Goal: Task Accomplishment & Management: Manage account settings

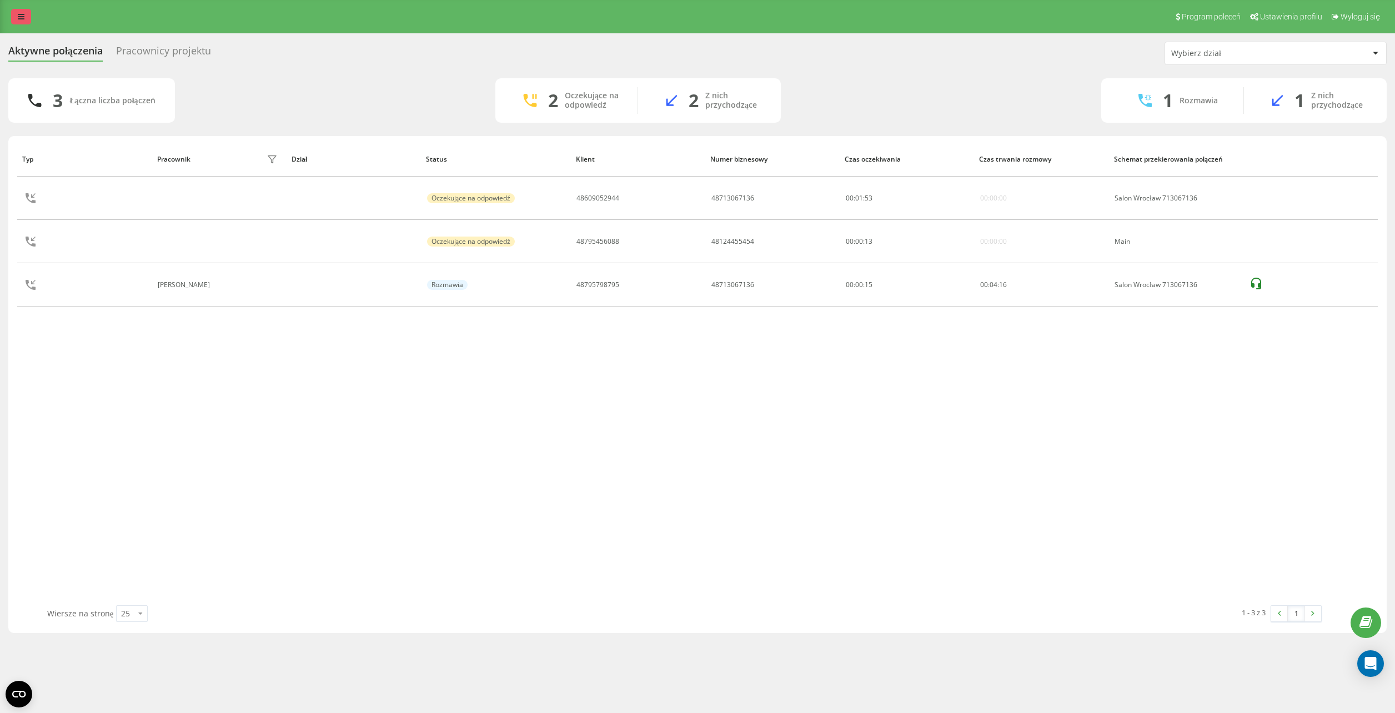
click at [18, 14] on icon at bounding box center [21, 17] width 7 height 8
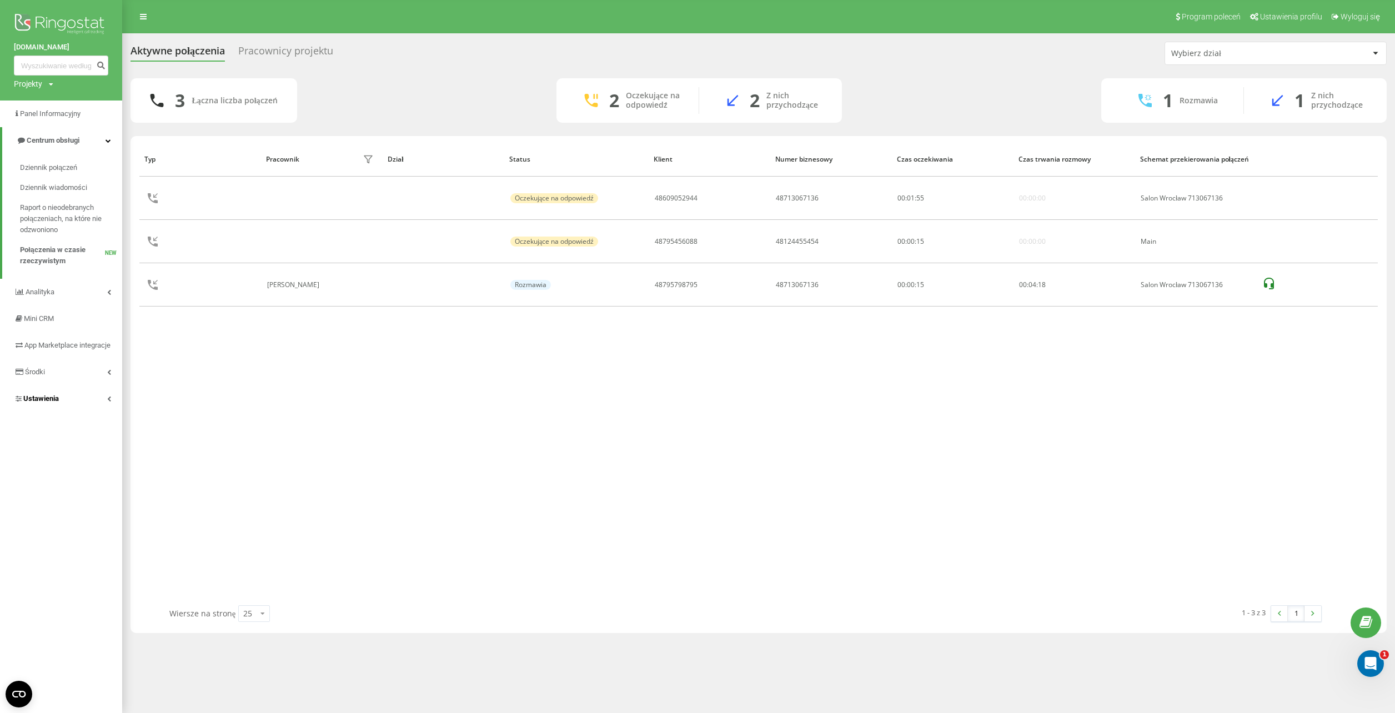
click at [53, 403] on span "Ustawienia" at bounding box center [41, 398] width 36 height 8
click at [44, 340] on span "Wirtualna centrala telefoniczna" at bounding box center [71, 333] width 84 height 22
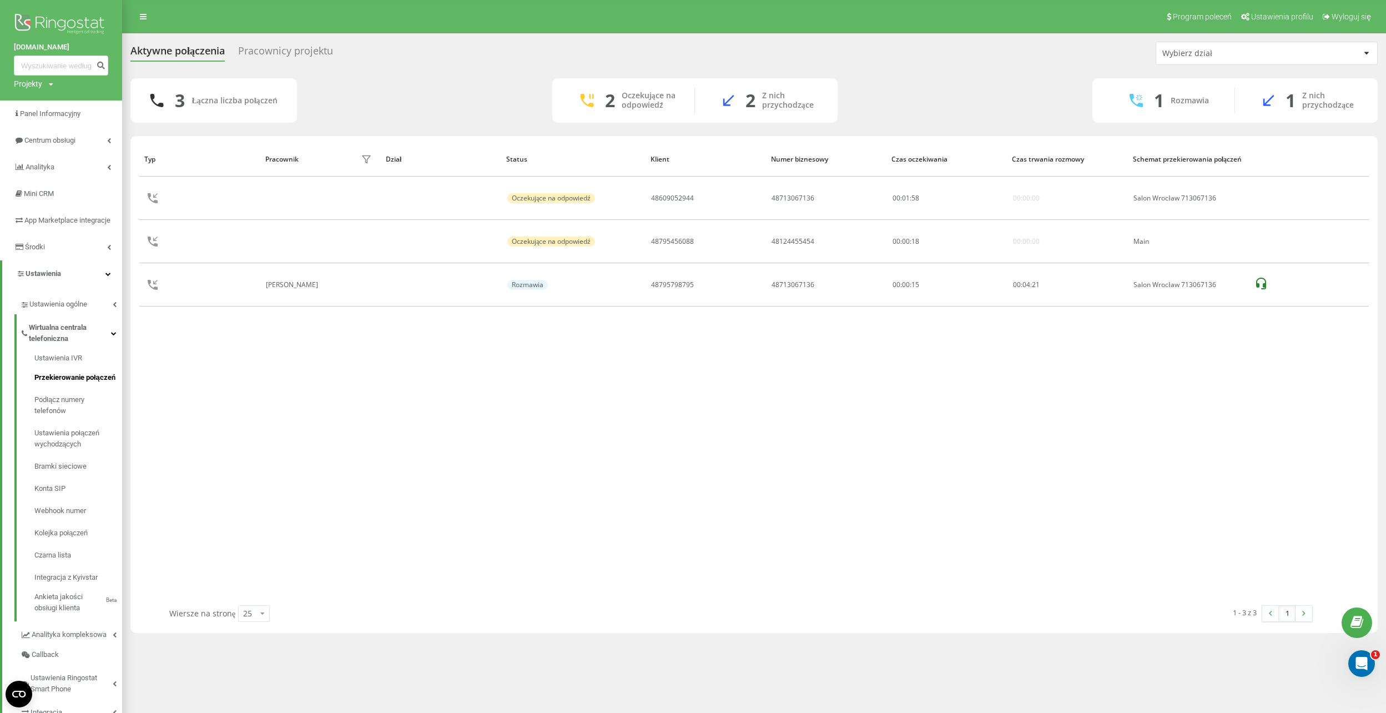
click at [42, 383] on span "Przekierowanie połączeń" at bounding box center [74, 377] width 81 height 11
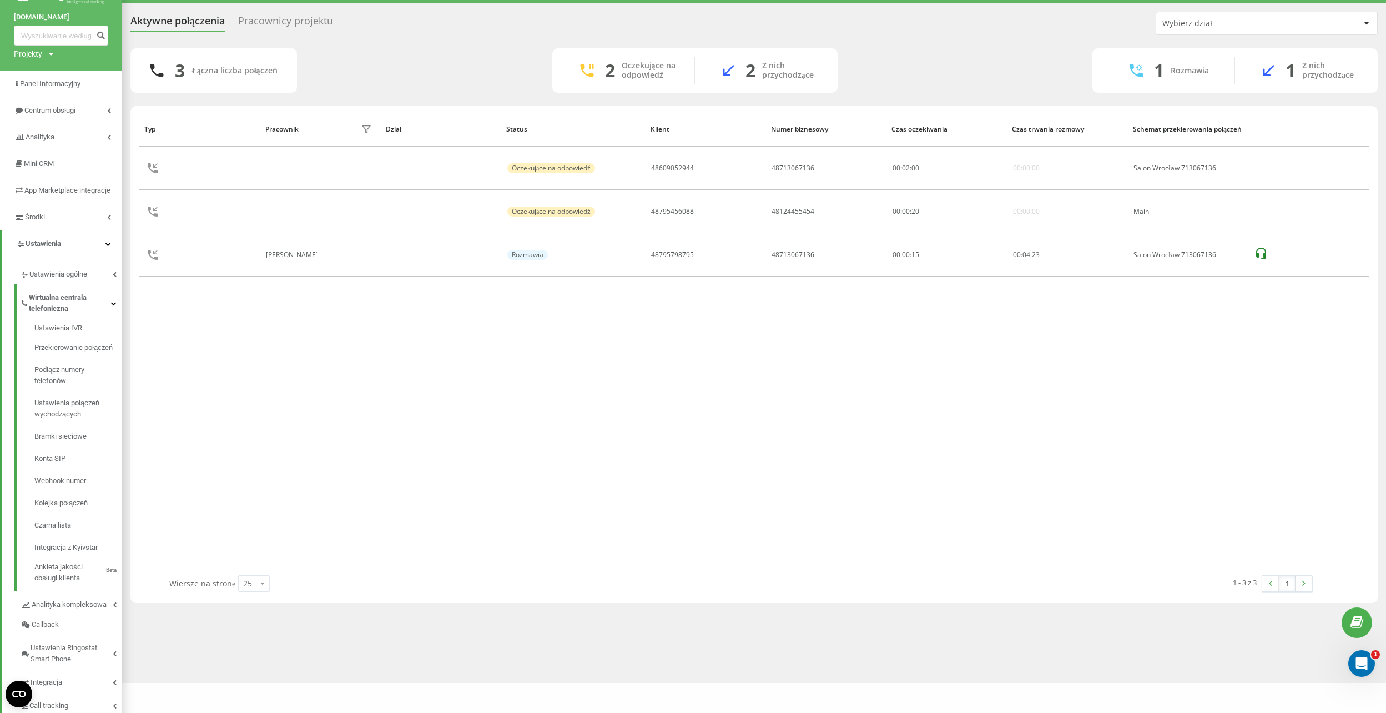
scroll to position [56, 0]
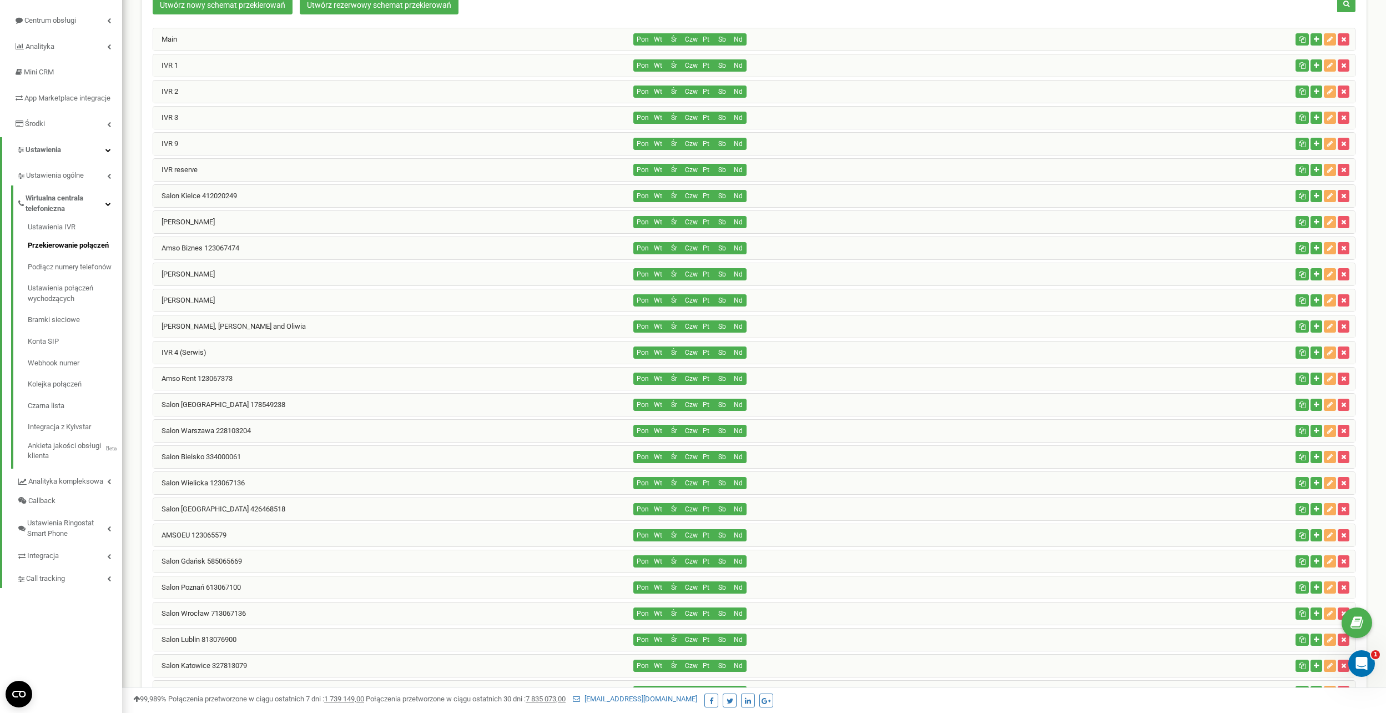
click at [199, 620] on div "Salon Wrocław 713067136" at bounding box center [393, 613] width 481 height 22
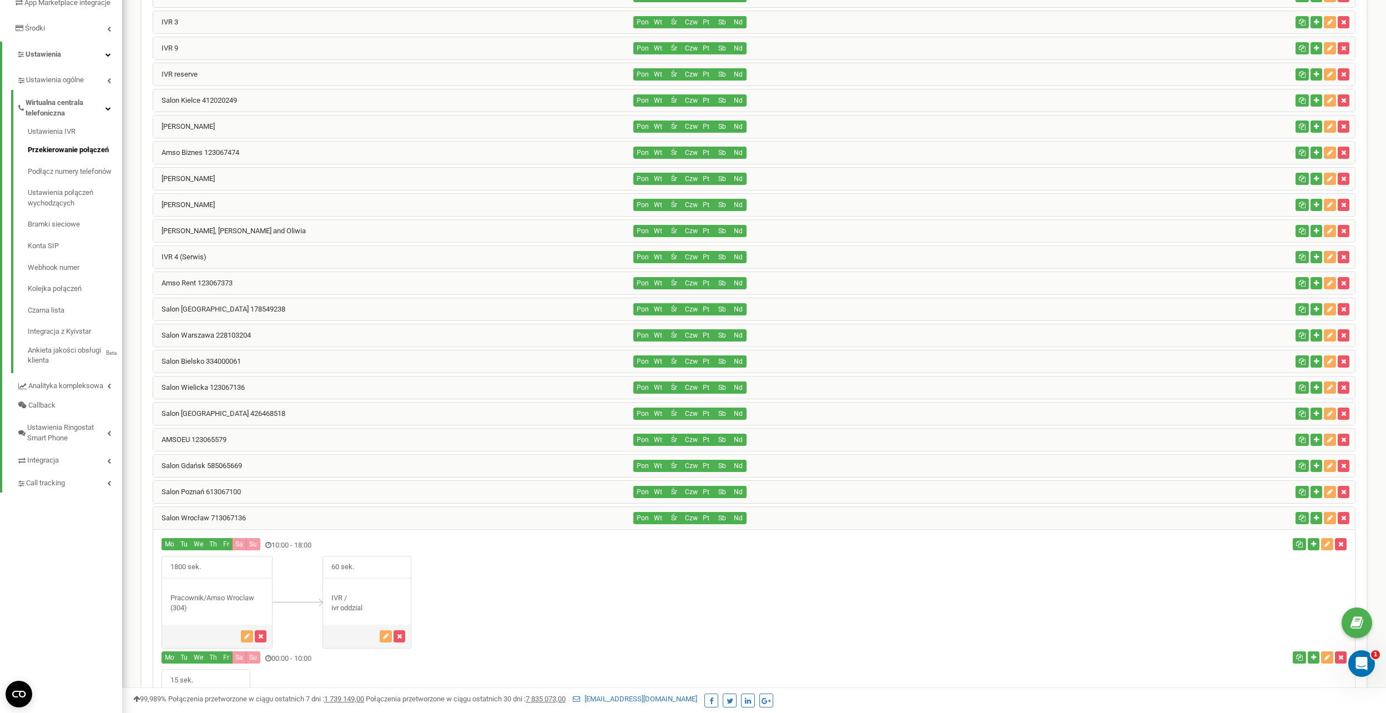
scroll to position [222, 0]
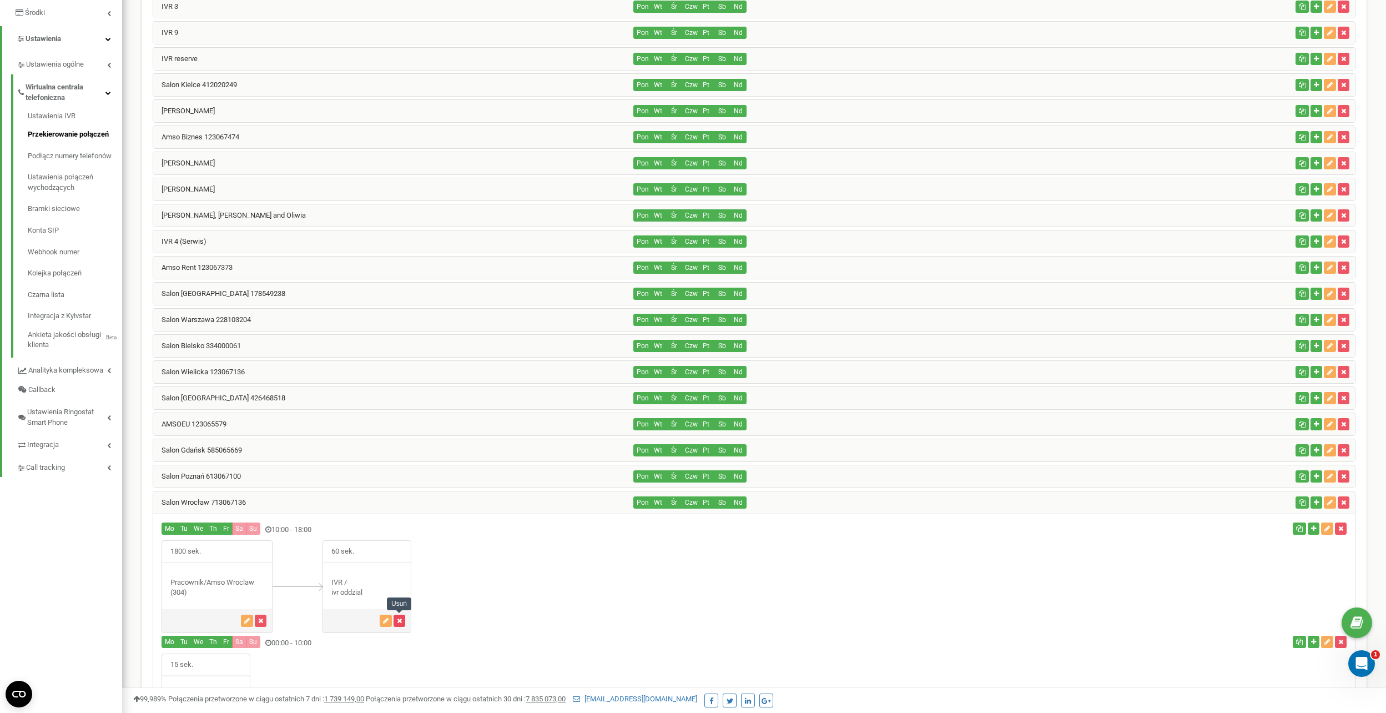
click at [403, 626] on button "button" at bounding box center [400, 621] width 12 height 12
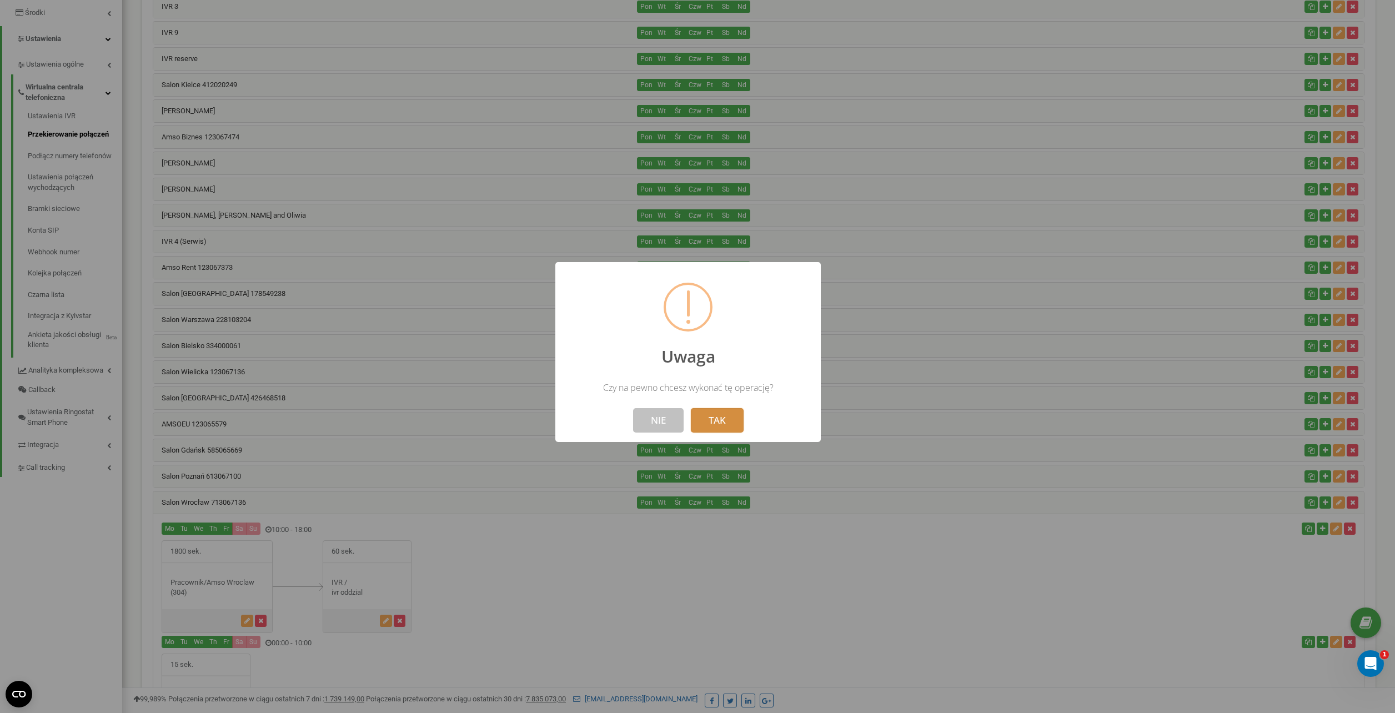
click at [727, 424] on button "TAK" at bounding box center [717, 420] width 53 height 24
